Goal: Navigation & Orientation: Understand site structure

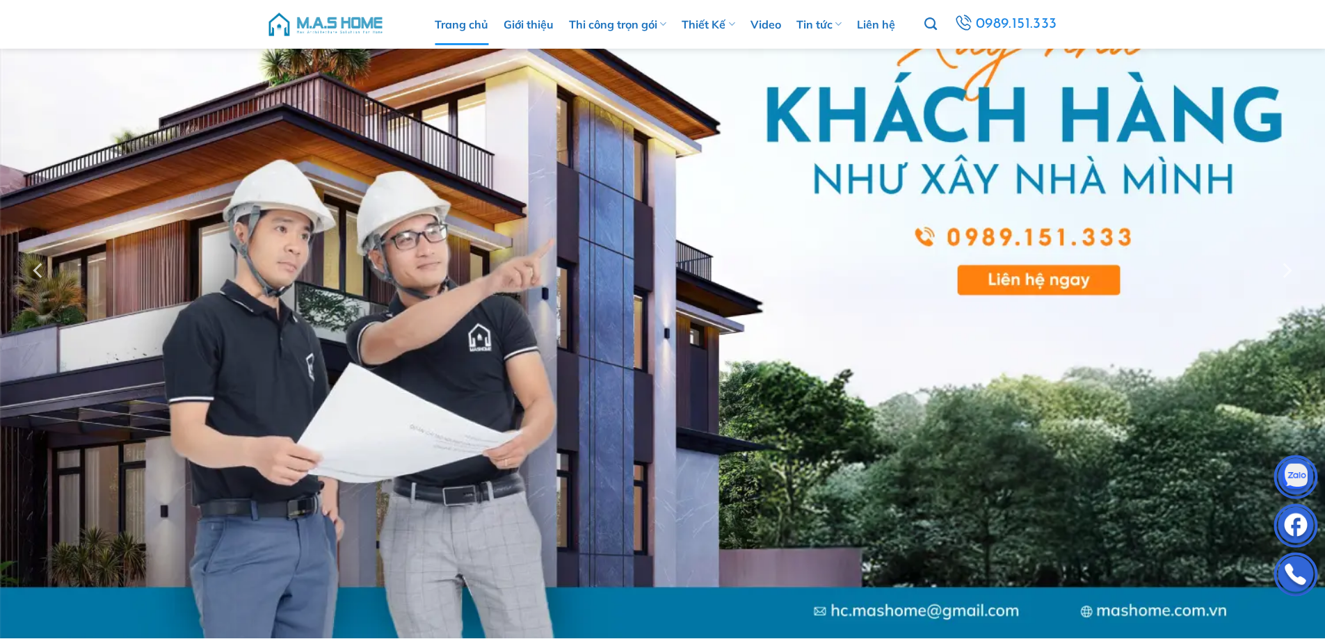
scroll to position [70, 0]
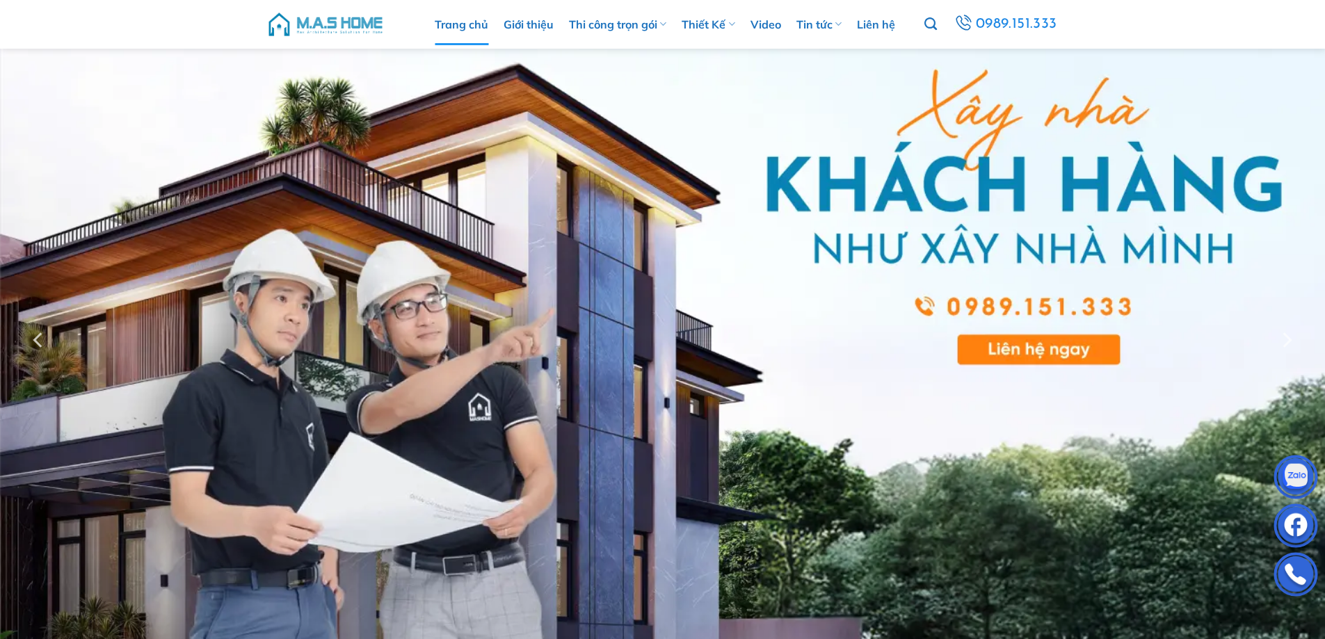
click at [464, 31] on link "Trang chủ" at bounding box center [462, 24] width 54 height 42
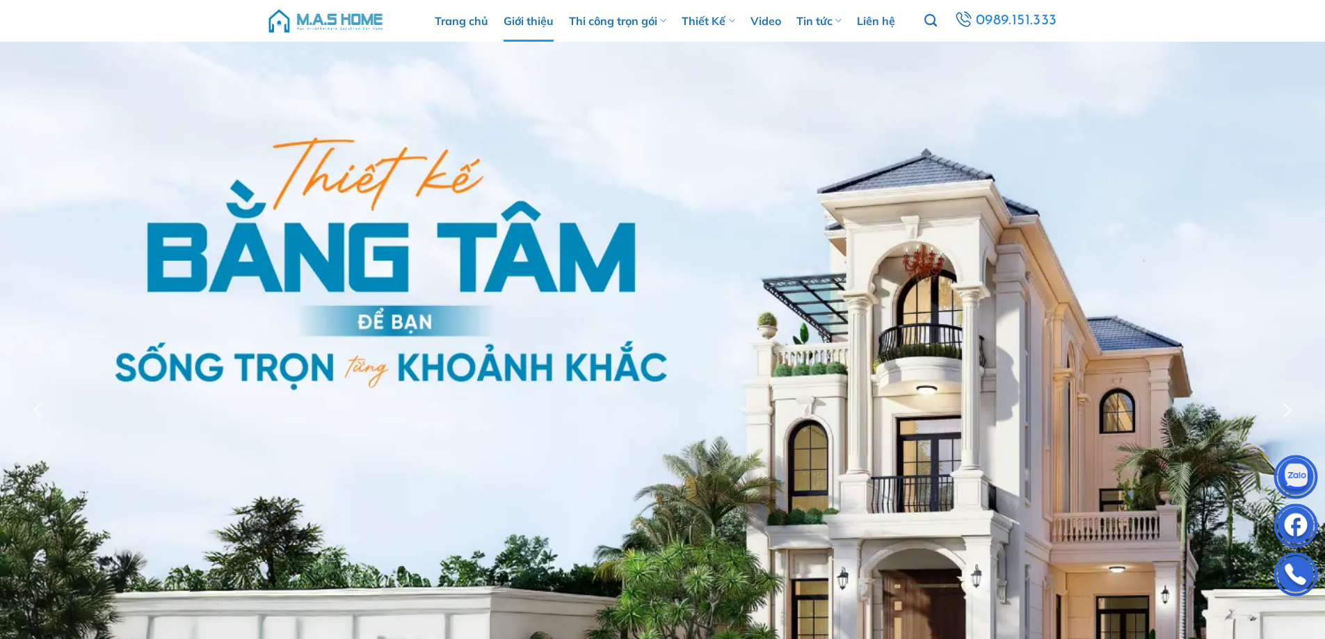
click at [542, 15] on link "Giới thiệu" at bounding box center [528, 21] width 50 height 42
